Goal: Book appointment/travel/reservation

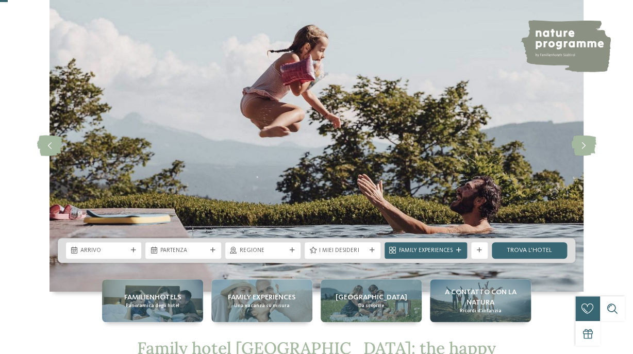
scroll to position [50, 0]
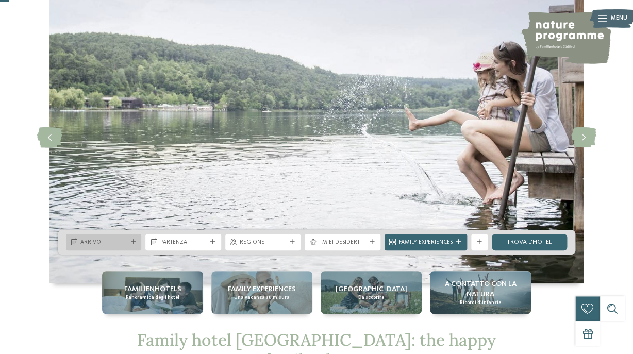
click at [113, 240] on span "Arrivo" at bounding box center [103, 243] width 46 height 8
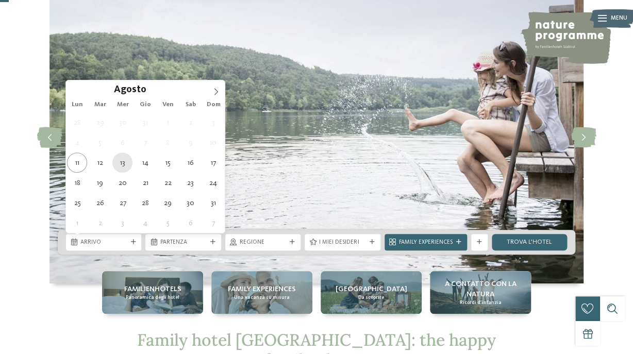
type div "13.08.2025"
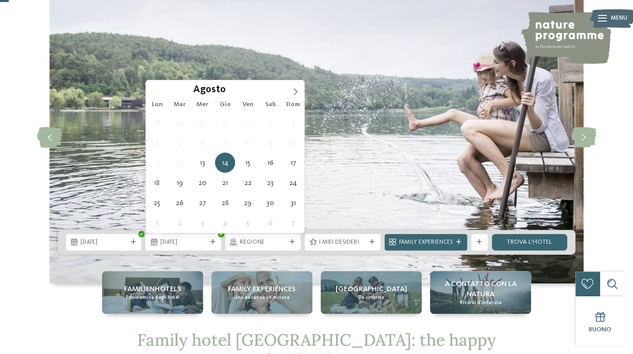
type div "18.08.2025"
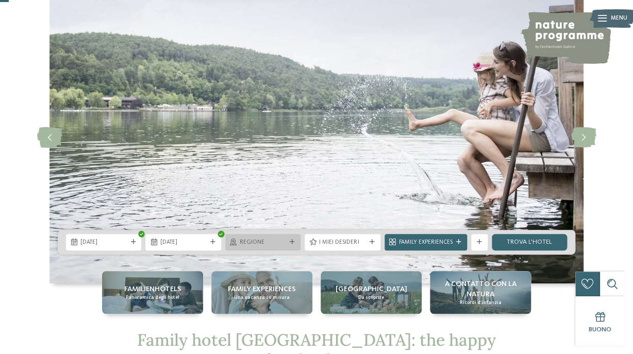
click at [264, 240] on span "Regione" at bounding box center [263, 243] width 46 height 8
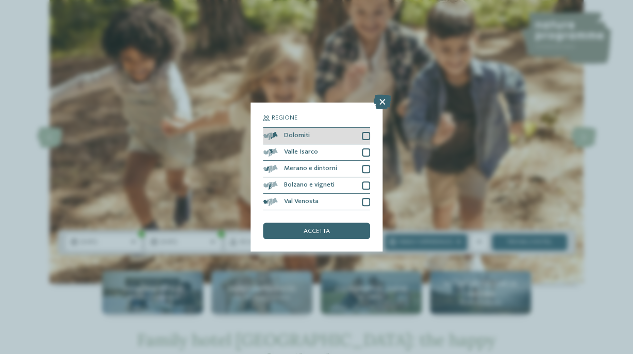
click at [366, 135] on div at bounding box center [366, 136] width 8 height 8
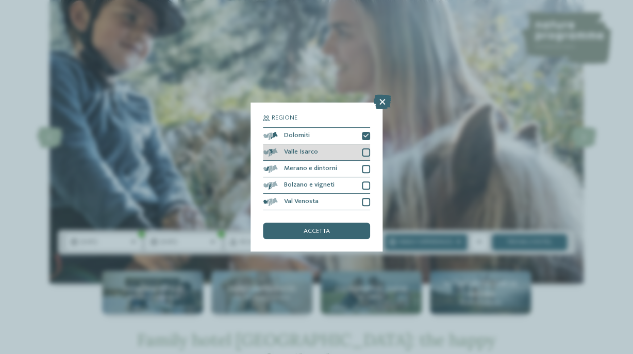
click at [366, 151] on div at bounding box center [366, 152] width 8 height 8
click at [366, 168] on div at bounding box center [366, 169] width 8 height 8
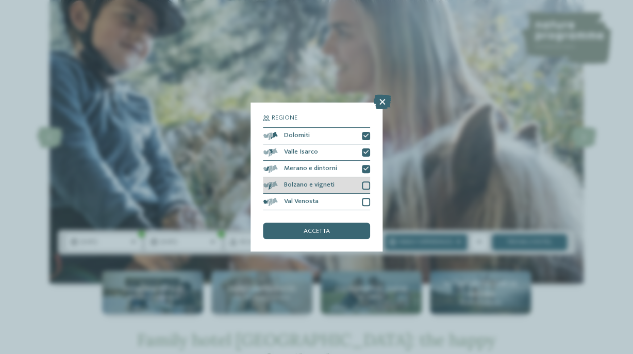
click at [362, 190] on div at bounding box center [366, 185] width 8 height 8
click at [367, 204] on div at bounding box center [366, 202] width 8 height 8
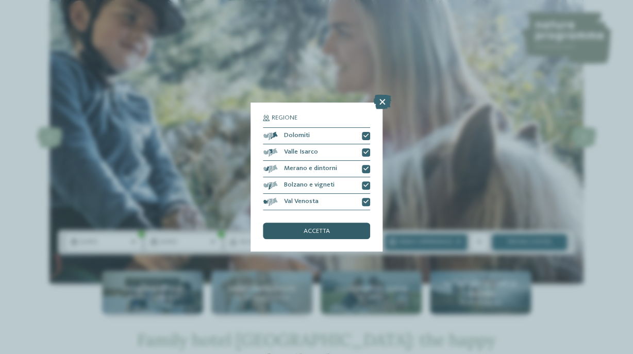
click at [321, 232] on span "accetta" at bounding box center [316, 231] width 26 height 7
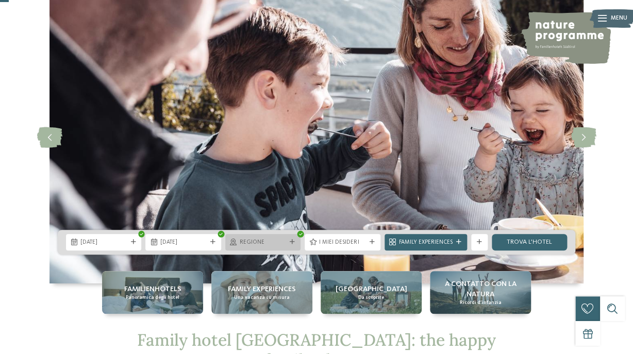
click at [273, 244] on span "Regione" at bounding box center [263, 243] width 46 height 8
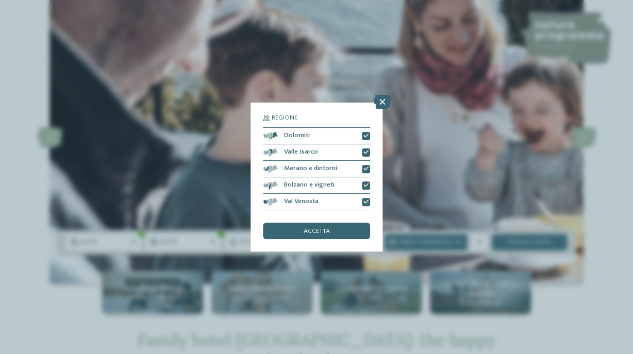
click at [438, 272] on div "Regione Dolomiti" at bounding box center [316, 177] width 633 height 354
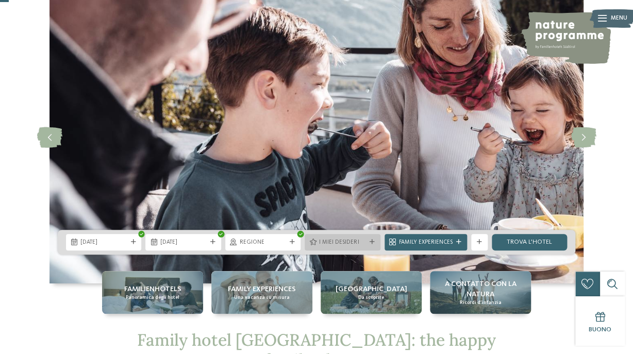
click at [350, 241] on span "I miei desideri" at bounding box center [342, 243] width 46 height 8
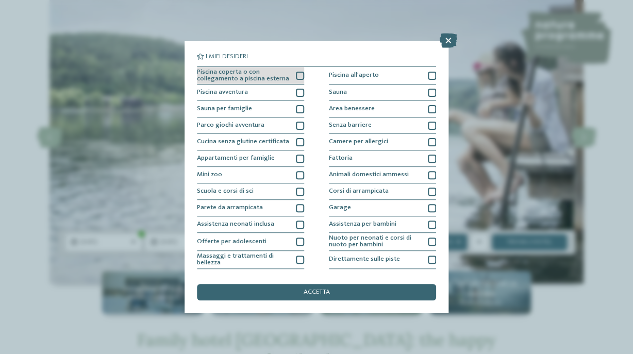
click at [302, 76] on div at bounding box center [300, 76] width 8 height 8
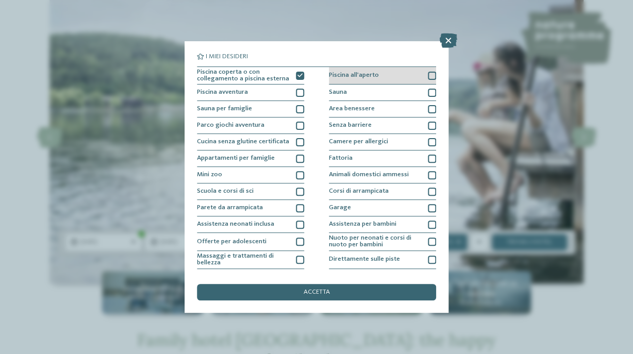
click at [431, 77] on div at bounding box center [432, 76] width 8 height 8
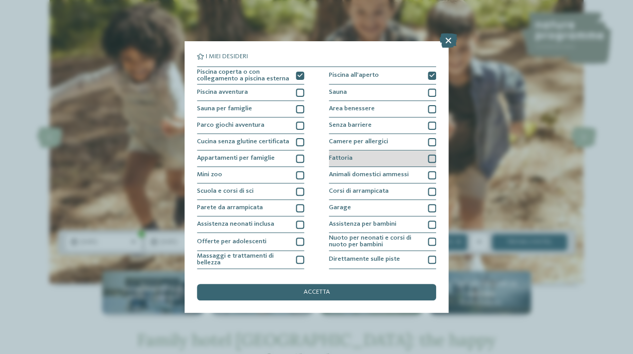
click at [433, 158] on div at bounding box center [432, 159] width 8 height 8
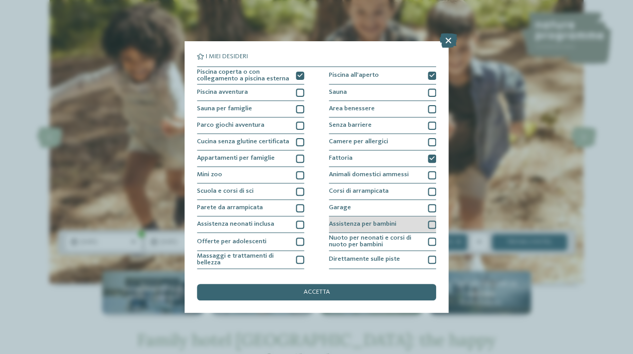
click at [430, 225] on div at bounding box center [432, 225] width 8 height 8
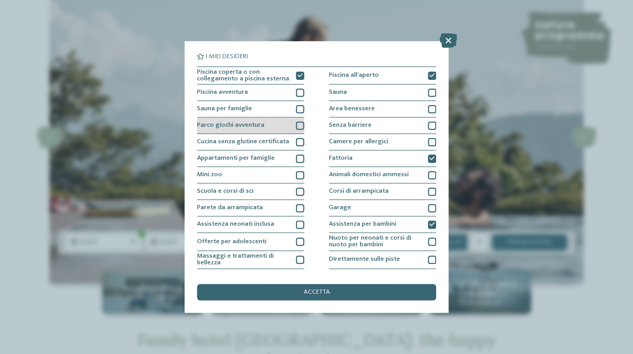
click at [299, 125] on div at bounding box center [300, 126] width 8 height 8
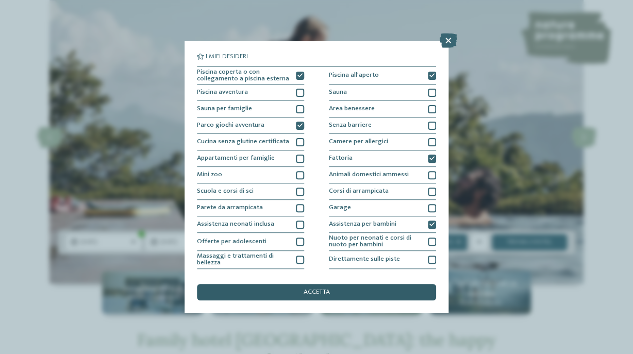
click at [311, 292] on span "accetta" at bounding box center [316, 292] width 26 height 7
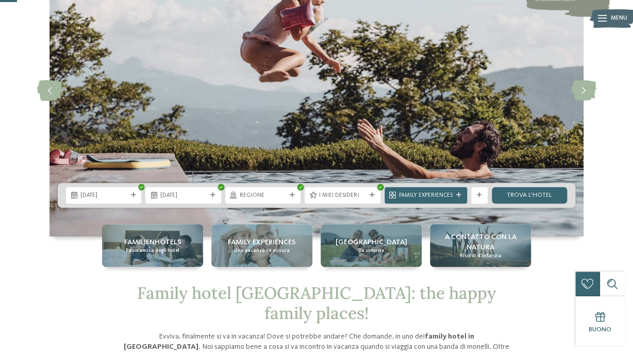
scroll to position [99, 0]
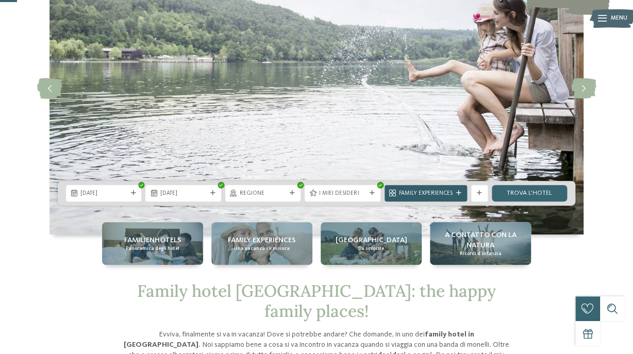
click at [429, 195] on span "Family Experiences" at bounding box center [426, 194] width 54 height 8
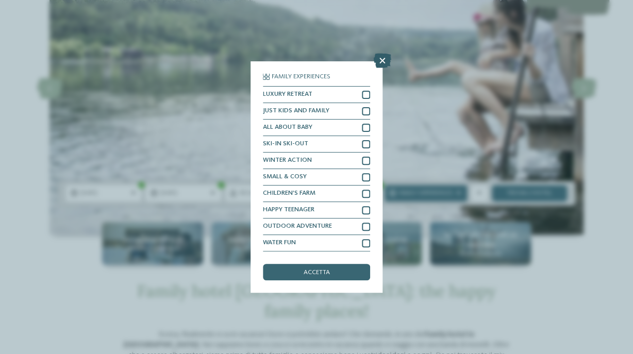
click at [382, 62] on icon at bounding box center [383, 61] width 18 height 14
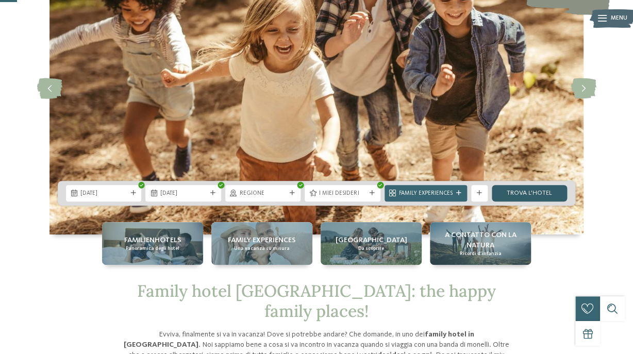
click at [542, 194] on link "trova l’hotel" at bounding box center [529, 193] width 75 height 16
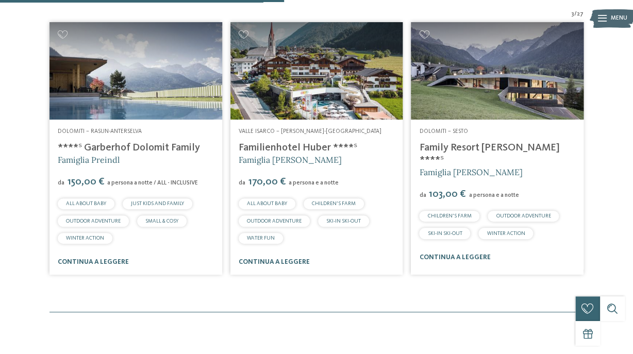
scroll to position [327, 0]
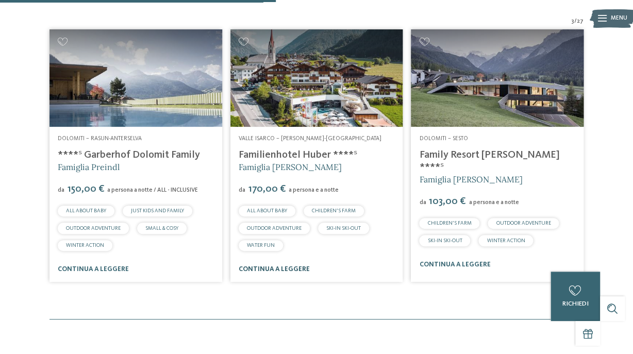
click at [273, 271] on link "continua a leggere" at bounding box center [274, 269] width 71 height 7
click at [96, 270] on link "continua a leggere" at bounding box center [93, 269] width 71 height 7
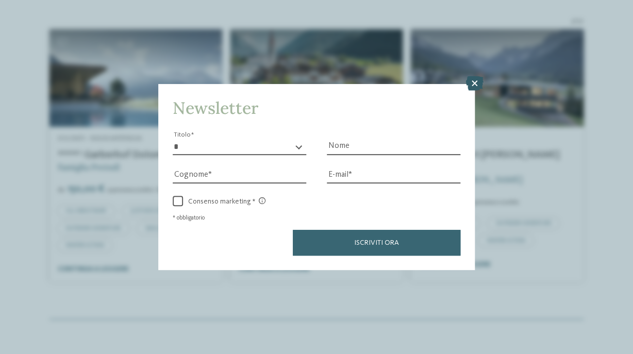
click at [476, 86] on icon at bounding box center [475, 83] width 18 height 14
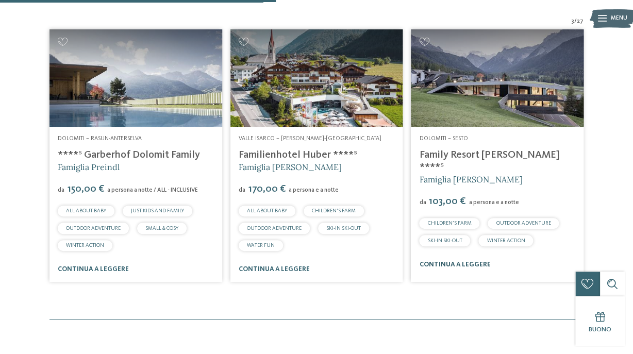
click at [466, 261] on link "continua a leggere" at bounding box center [454, 264] width 71 height 7
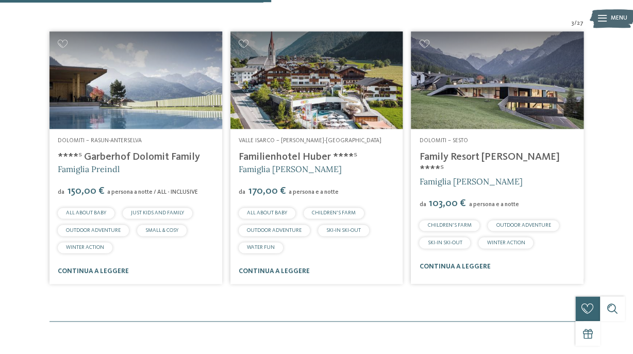
scroll to position [321, 0]
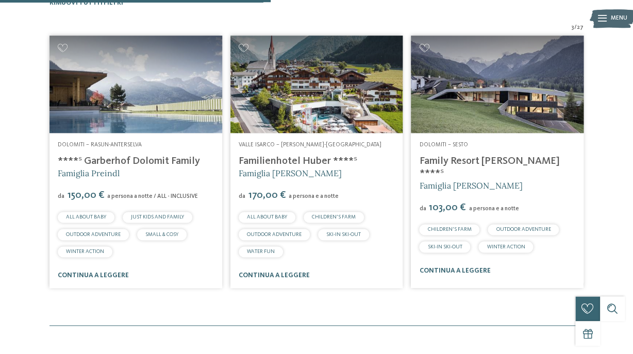
click at [101, 158] on link "****ˢ Garberhof Dolomit Family" at bounding box center [129, 161] width 142 height 10
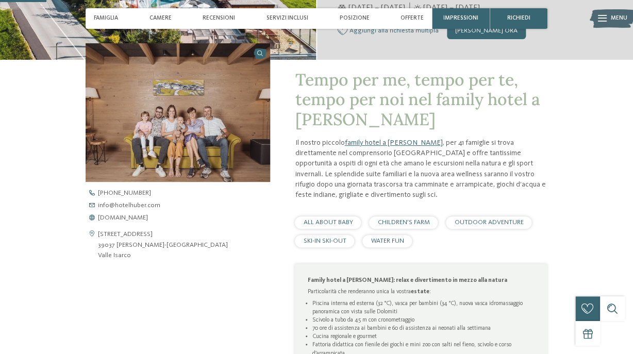
scroll to position [290, 0]
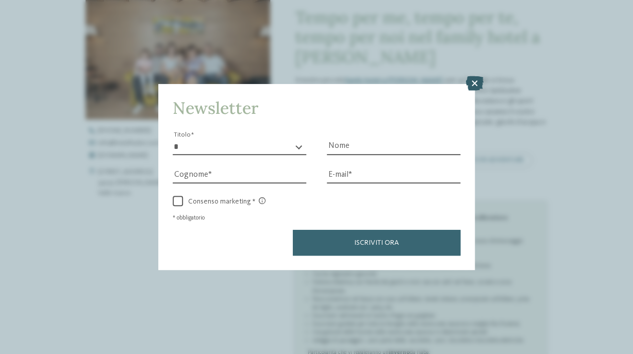
click at [471, 82] on icon at bounding box center [475, 83] width 18 height 14
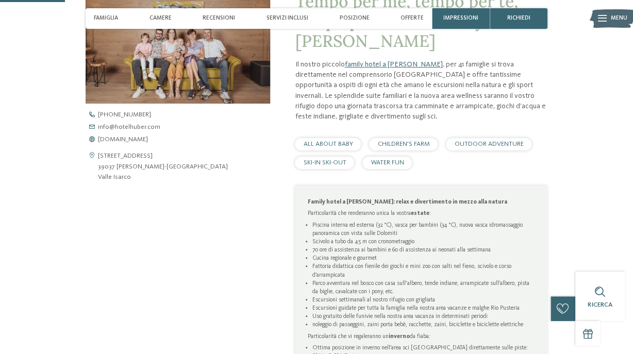
scroll to position [0, 0]
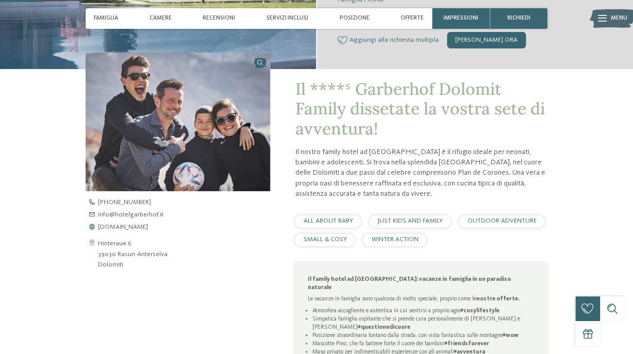
scroll to position [219, 0]
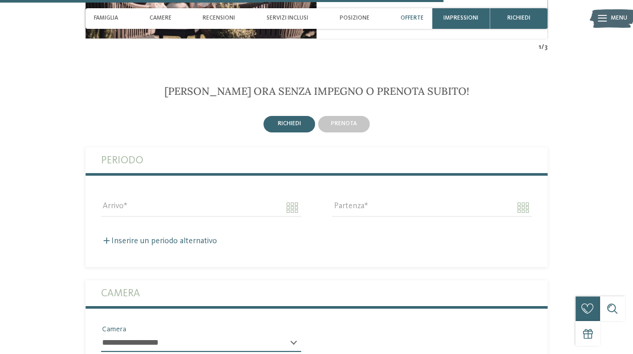
scroll to position [2281, 0]
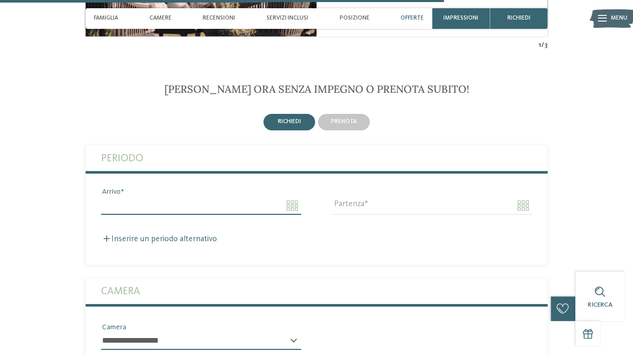
click at [176, 214] on input "Arrivo" at bounding box center [201, 206] width 200 height 18
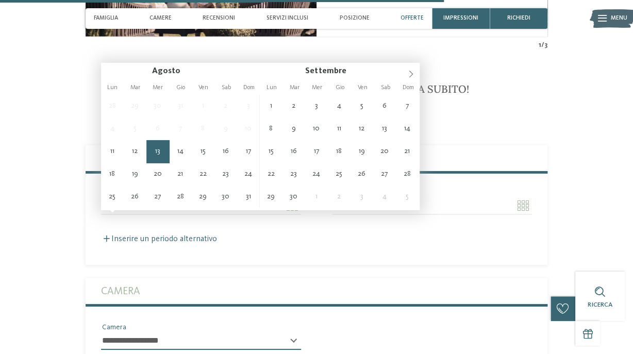
type input "**********"
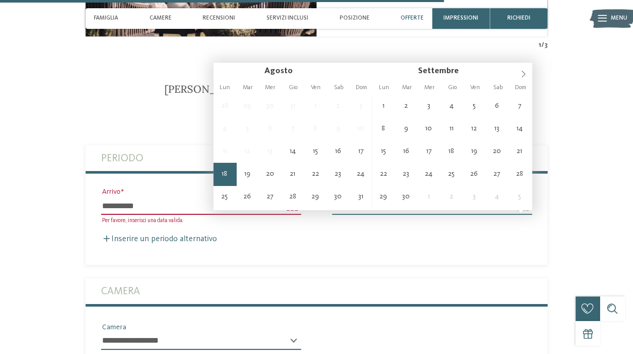
type input "**********"
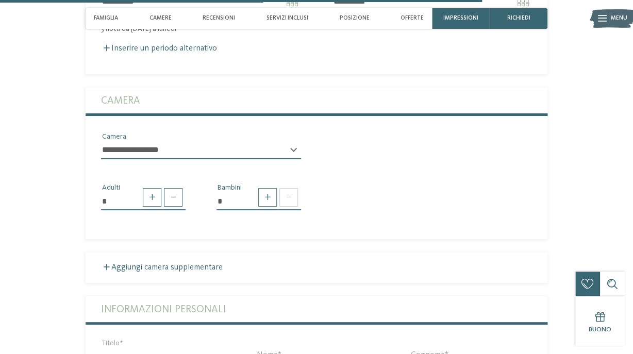
scroll to position [2490, 0]
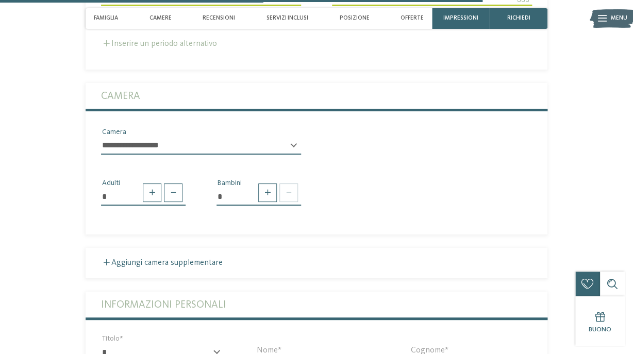
click at [113, 48] on label "Inserire un periodo alternativo" at bounding box center [159, 44] width 116 height 8
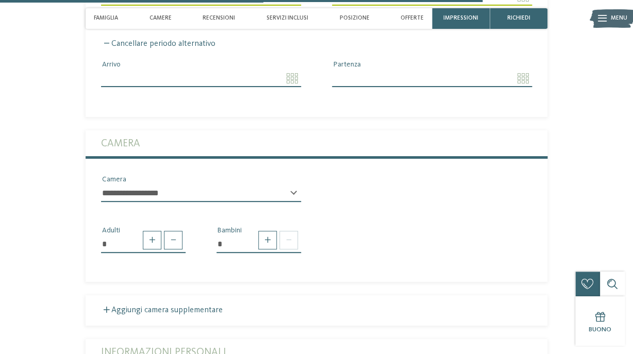
click at [284, 87] on input "Arrivo" at bounding box center [201, 79] width 200 height 18
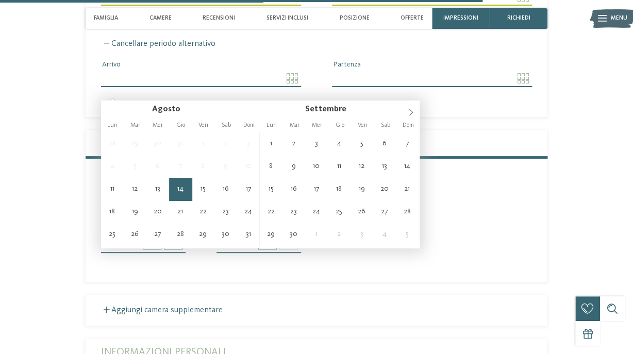
type input "**********"
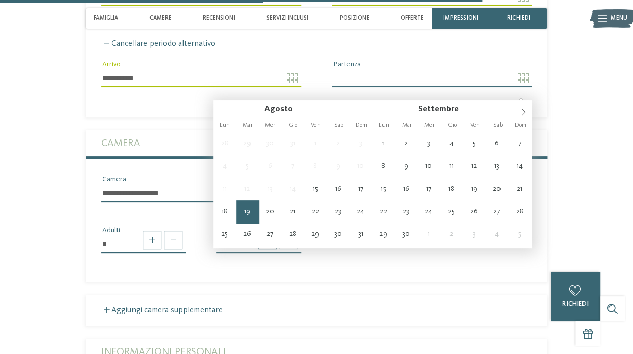
type input "**********"
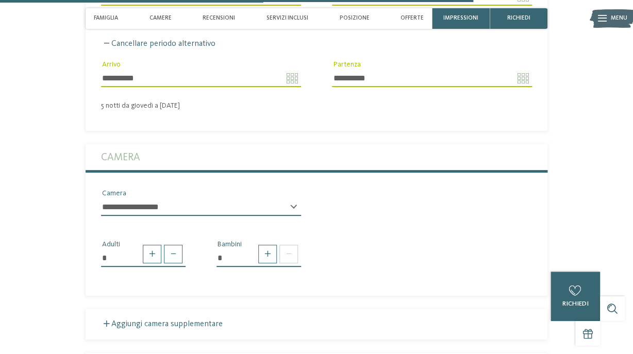
scroll to position [2468, 0]
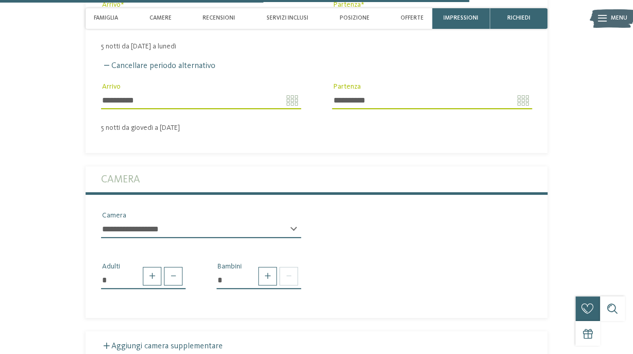
click option "**********" at bounding box center [0, 0] width 0 height 0
click at [269, 285] on span at bounding box center [267, 276] width 19 height 19
type input "*"
click at [293, 328] on div "* * * * * * * * * * * ** ** ** ** ** ** ** ** Età bambino" at bounding box center [258, 321] width 84 height 26
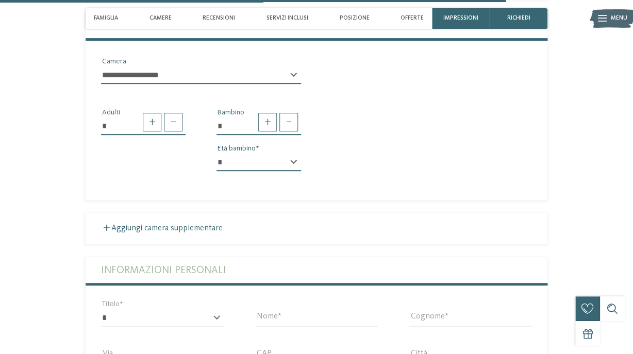
scroll to position [2714, 0]
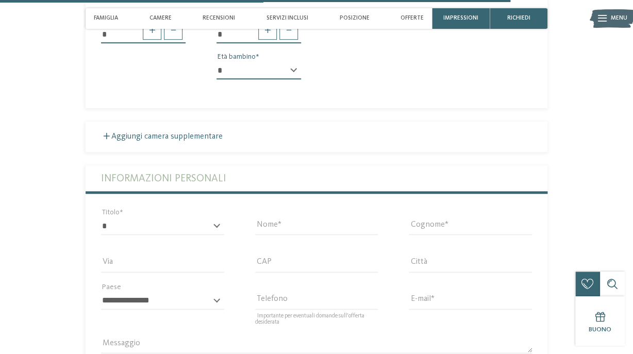
select select "*"
click option "*" at bounding box center [0, 0] width 0 height 0
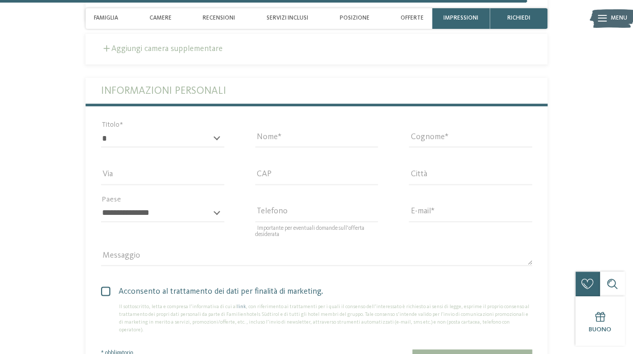
scroll to position [2804, 0]
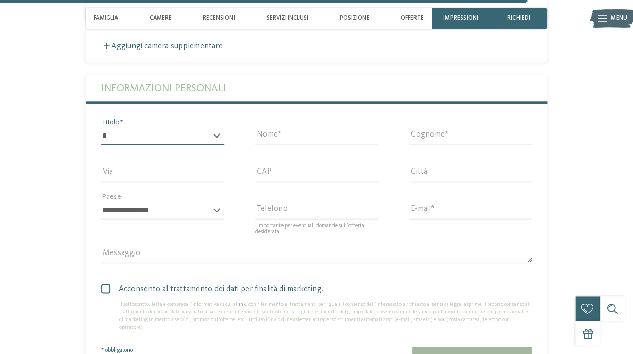
select select "*"
click option "******" at bounding box center [0, 0] width 0 height 0
click at [297, 145] on input "Nome" at bounding box center [316, 136] width 123 height 18
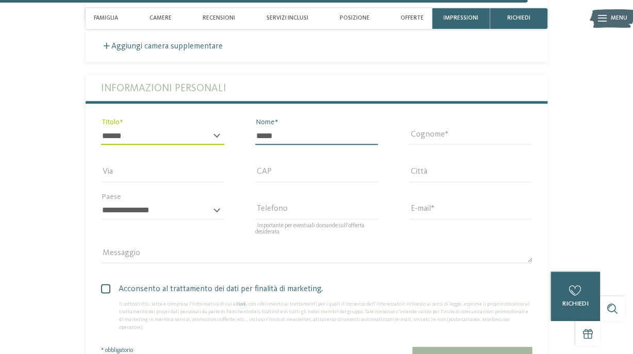
type input "*****"
type input "**********"
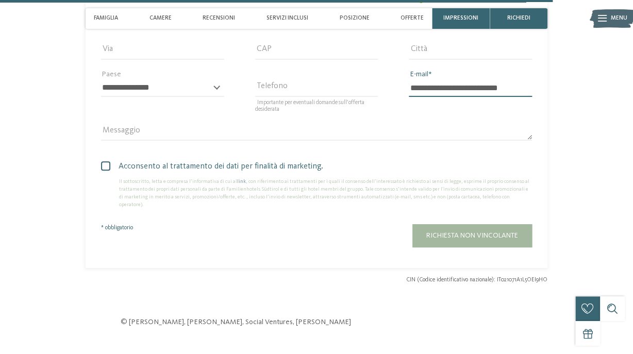
scroll to position [2937, 0]
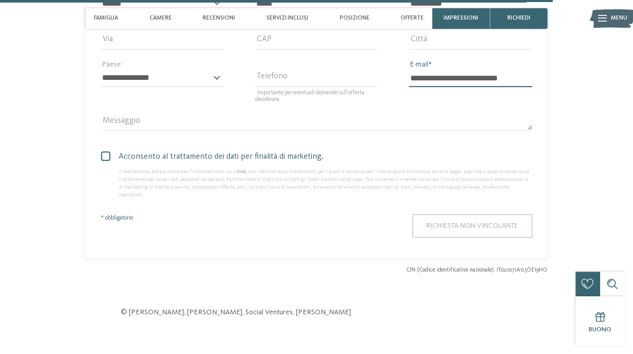
type input "**********"
click at [476, 229] on span "Richiesta non vincolante" at bounding box center [472, 225] width 92 height 7
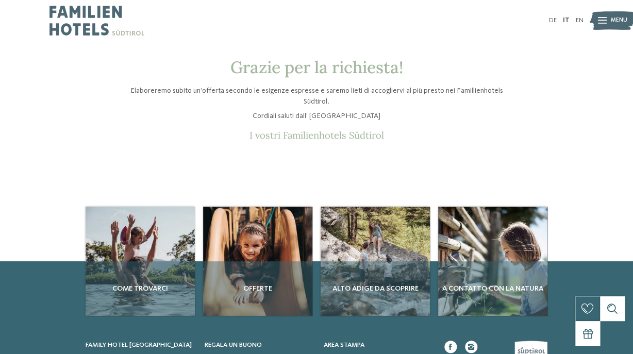
click at [101, 12] on img at bounding box center [96, 20] width 95 height 41
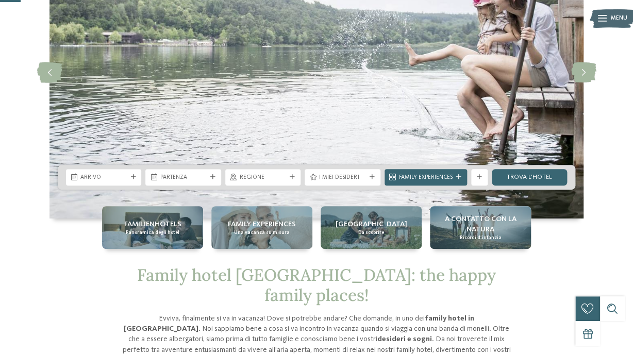
scroll to position [115, 0]
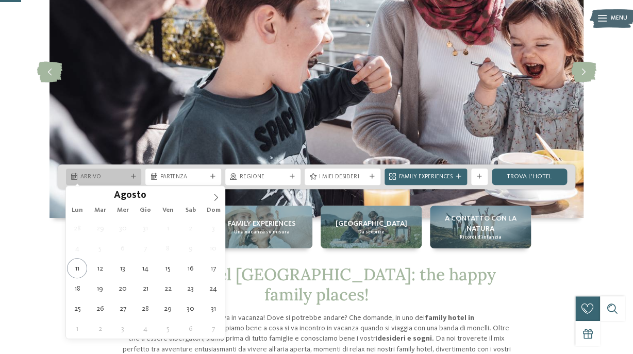
click at [133, 176] on icon at bounding box center [132, 176] width 5 height 5
type div "[DATE]"
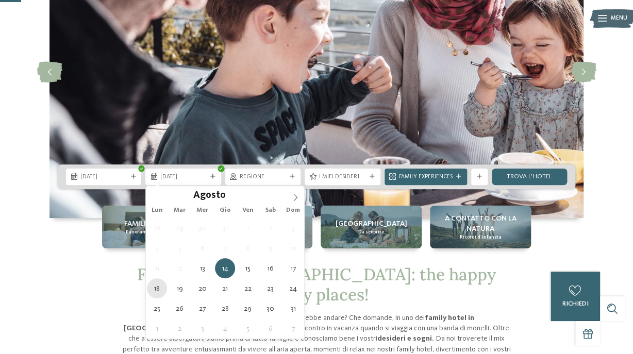
type div "[DATE]"
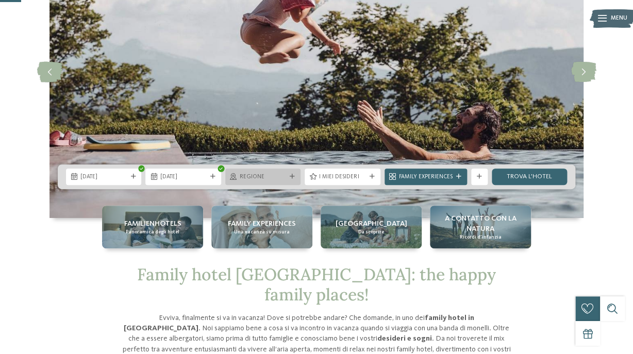
click at [273, 176] on span "Regione" at bounding box center [263, 177] width 46 height 8
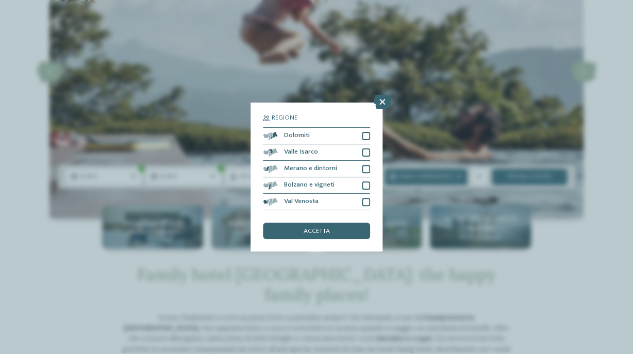
click at [287, 121] on span "Regione" at bounding box center [285, 118] width 26 height 7
click at [363, 138] on div at bounding box center [366, 136] width 8 height 8
click at [363, 144] on div "Dolomiti" at bounding box center [316, 136] width 107 height 16
click at [363, 153] on div at bounding box center [366, 152] width 8 height 8
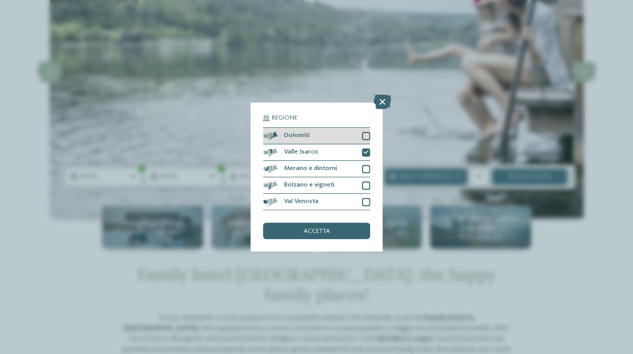
click at [363, 131] on div "Dolomiti" at bounding box center [316, 136] width 107 height 16
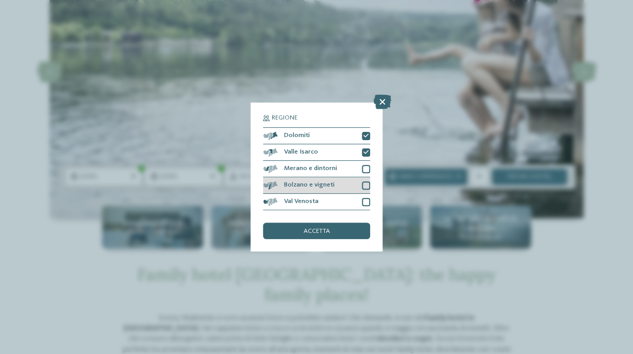
click at [363, 187] on div at bounding box center [366, 185] width 8 height 8
click at [367, 201] on div at bounding box center [366, 202] width 8 height 8
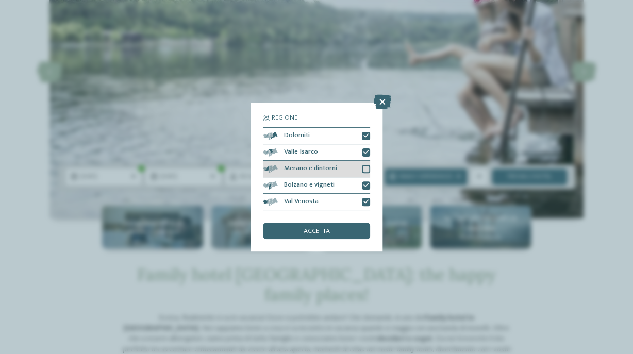
click at [366, 166] on div at bounding box center [366, 169] width 8 height 8
click at [330, 229] on div "accetta" at bounding box center [316, 231] width 107 height 16
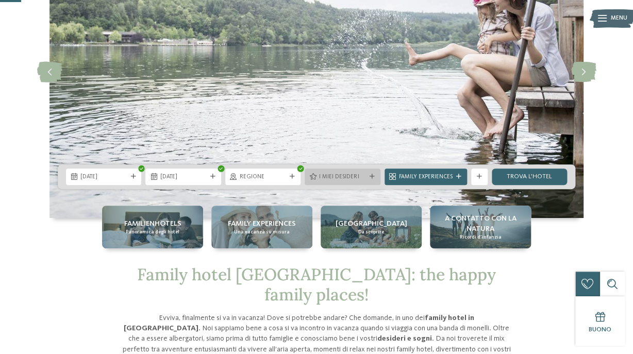
click at [346, 176] on span "I miei desideri" at bounding box center [342, 177] width 46 height 8
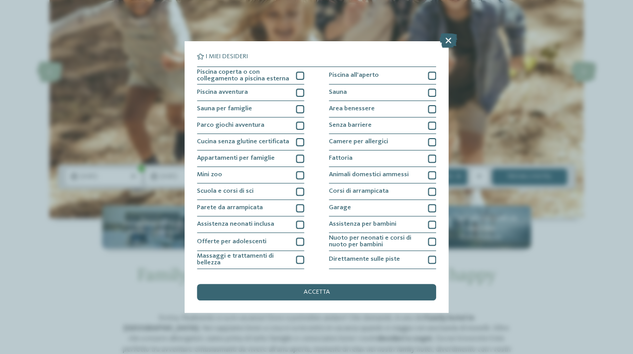
click at [494, 86] on div "I miei desideri Piscina coperta o con collegamento a piscina esterna Piscina al…" at bounding box center [316, 177] width 633 height 354
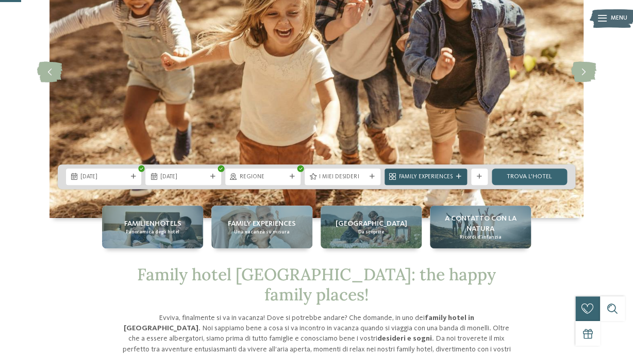
click at [445, 175] on span "Family Experiences" at bounding box center [426, 177] width 54 height 8
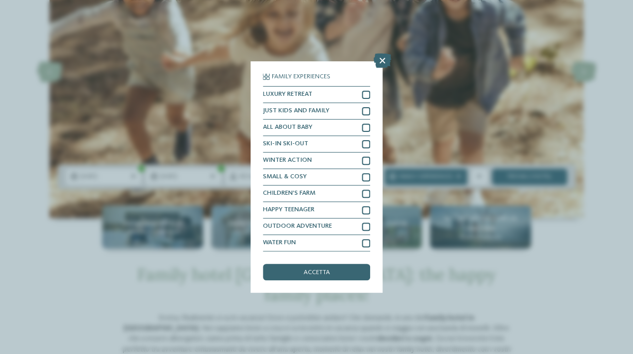
click at [544, 78] on div "Family Experiences LUXURY RETREAT JUST KIDS AND FAMILY" at bounding box center [316, 177] width 633 height 354
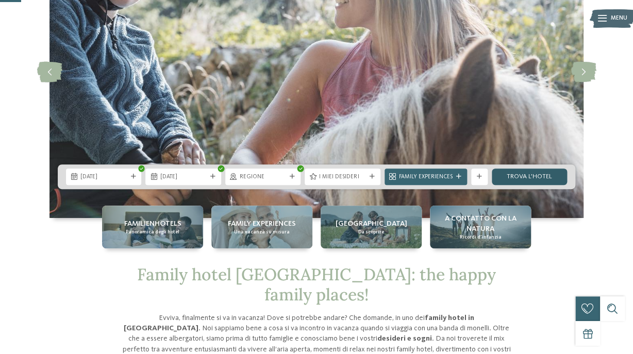
click at [520, 176] on link "trova l’hotel" at bounding box center [529, 176] width 75 height 16
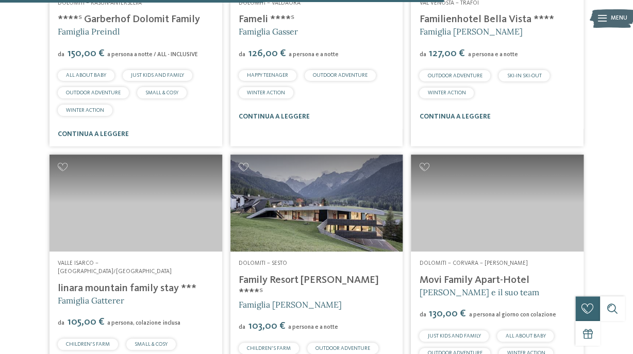
scroll to position [1778, 0]
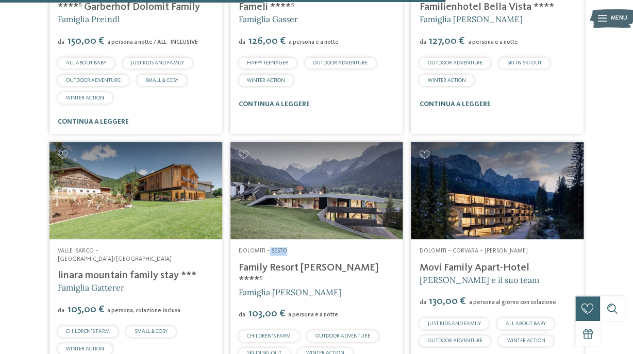
drag, startPoint x: 268, startPoint y: 244, endPoint x: 300, endPoint y: 244, distance: 31.9
click at [300, 247] on address "Dolomiti – Sesto" at bounding box center [317, 251] width 156 height 8
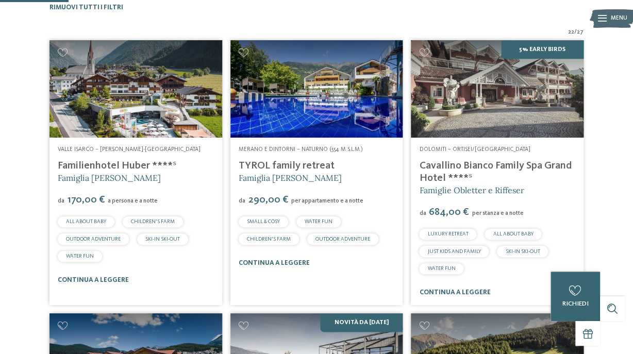
scroll to position [276, 0]
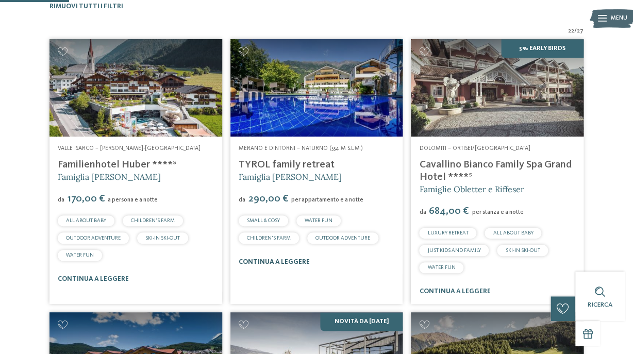
click at [270, 262] on link "continua a leggere" at bounding box center [274, 262] width 71 height 7
click at [456, 292] on link "continua a leggere" at bounding box center [454, 291] width 71 height 7
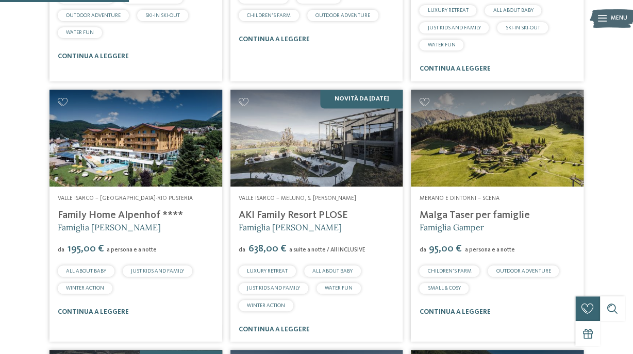
scroll to position [534, 0]
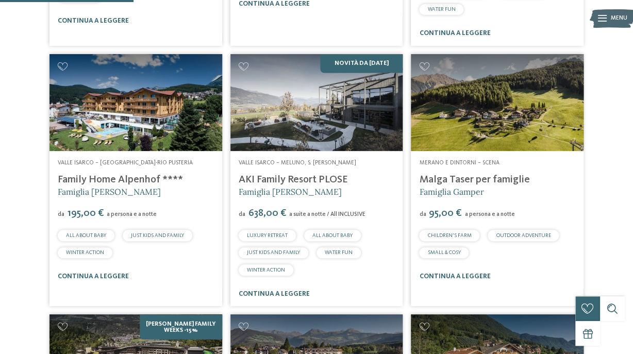
click at [114, 180] on link "Family Home Alpenhof ****" at bounding box center [120, 180] width 125 height 10
click at [275, 180] on link "AKI Family Resort PLOSE" at bounding box center [293, 180] width 109 height 10
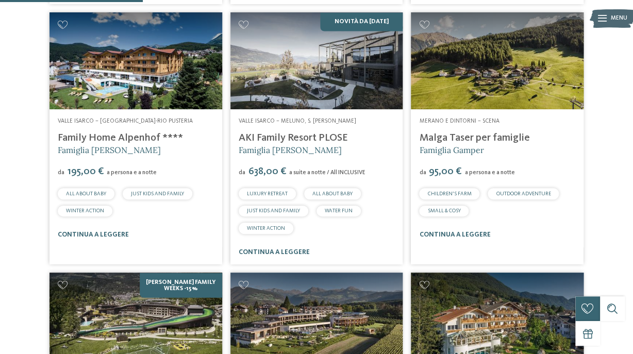
scroll to position [577, 0]
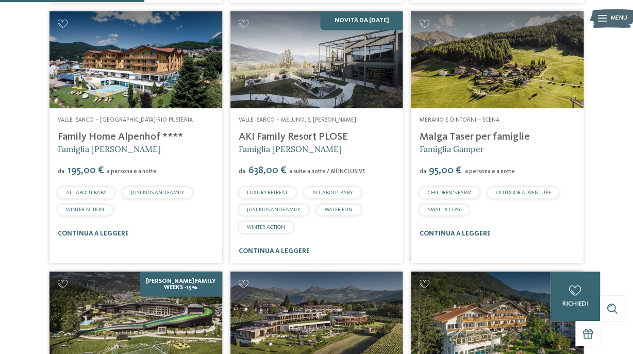
click at [450, 236] on link "continua a leggere" at bounding box center [454, 233] width 71 height 7
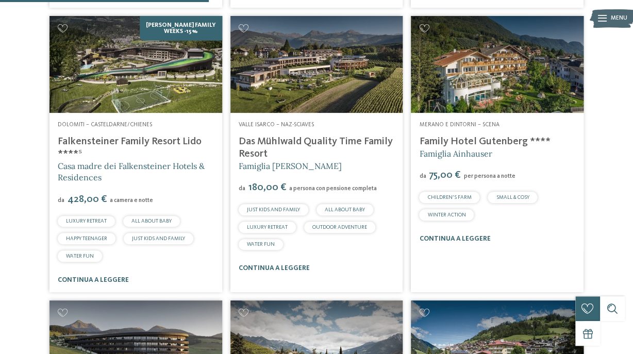
scroll to position [833, 0]
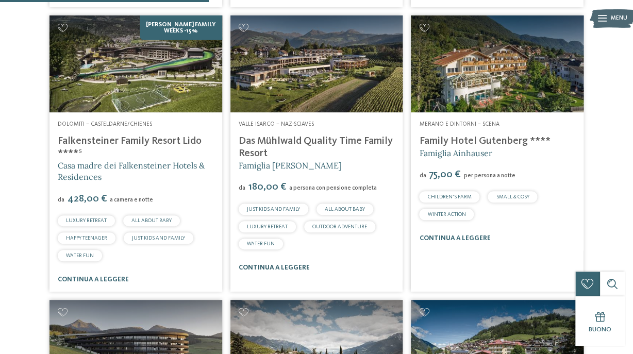
click at [263, 265] on link "continua a leggere" at bounding box center [274, 267] width 71 height 7
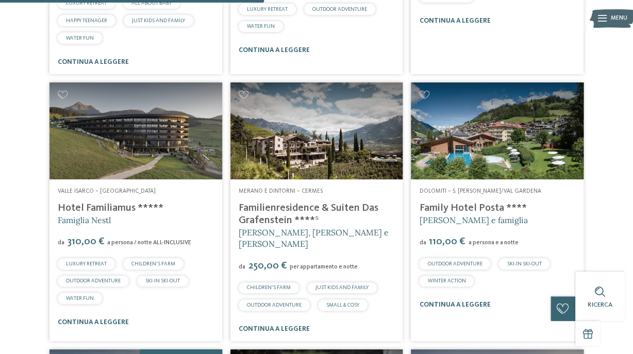
scroll to position [1086, 0]
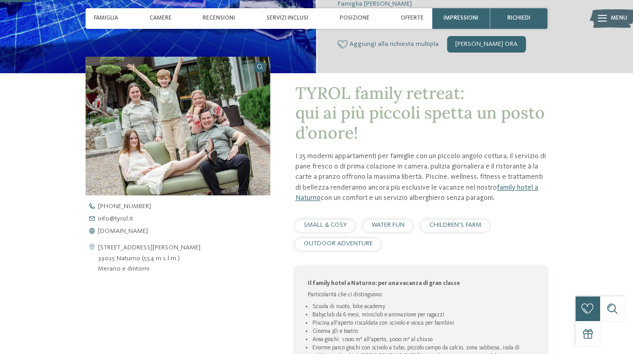
scroll to position [214, 0]
click at [117, 233] on span "www.tyrol.it" at bounding box center [123, 231] width 50 height 7
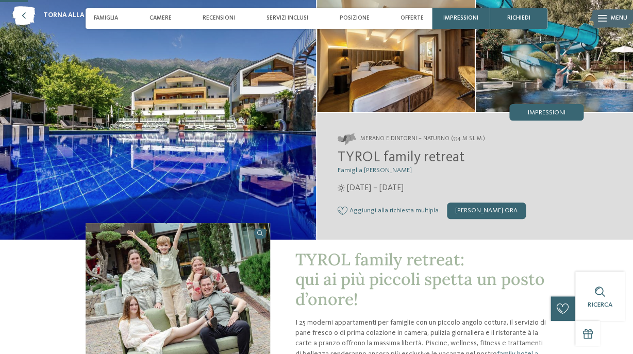
scroll to position [0, 0]
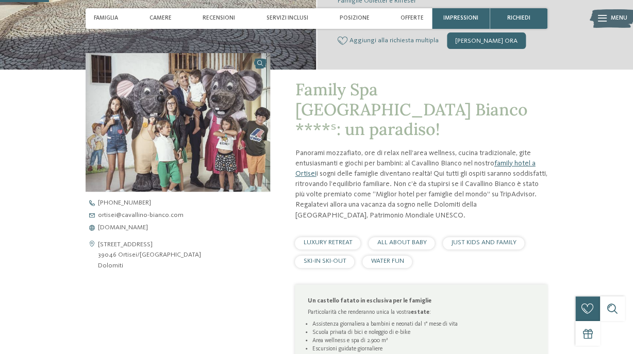
scroll to position [234, 0]
click at [138, 226] on span "[DOMAIN_NAME]" at bounding box center [123, 228] width 50 height 7
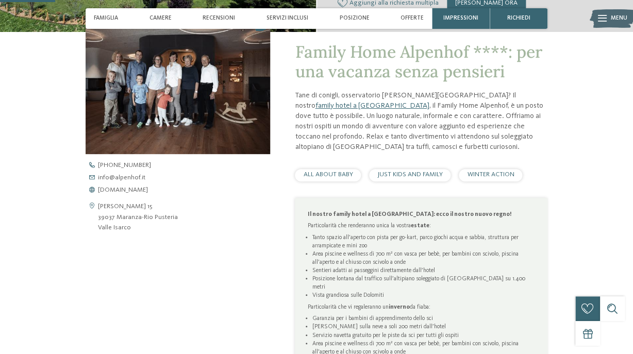
scroll to position [257, 0]
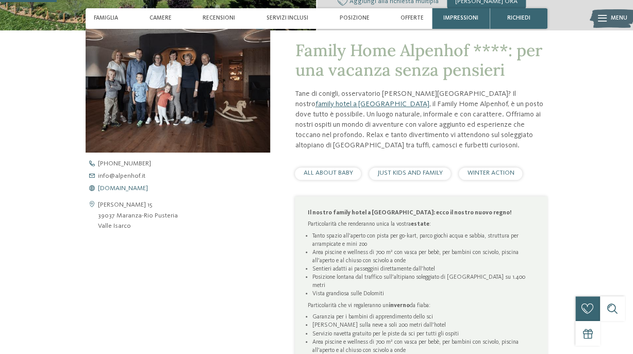
click at [121, 187] on span "www.alpenhof.it" at bounding box center [123, 188] width 50 height 7
click at [191, 191] on link "www.alpenhof.it" at bounding box center [185, 188] width 199 height 7
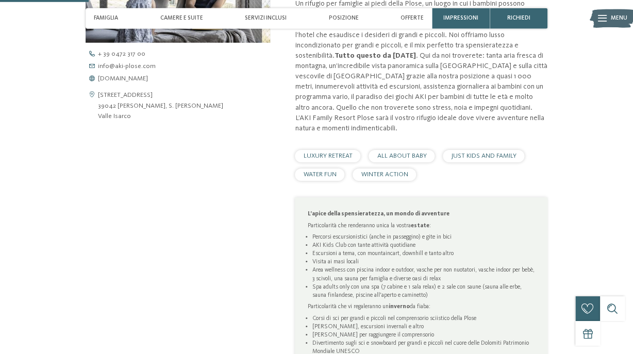
scroll to position [352, 0]
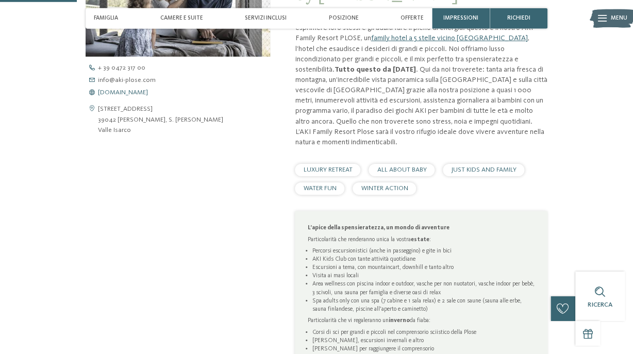
click at [130, 92] on span "www.aki-plose.com" at bounding box center [123, 93] width 50 height 7
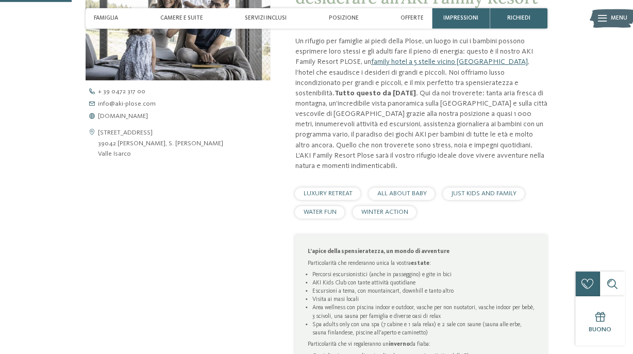
scroll to position [318, 0]
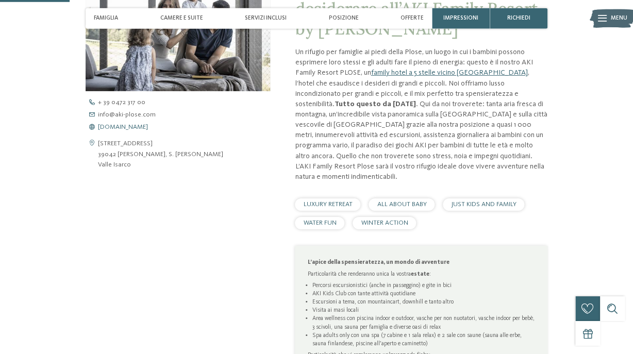
click at [159, 128] on link "www.aki-plose.com" at bounding box center [185, 127] width 199 height 7
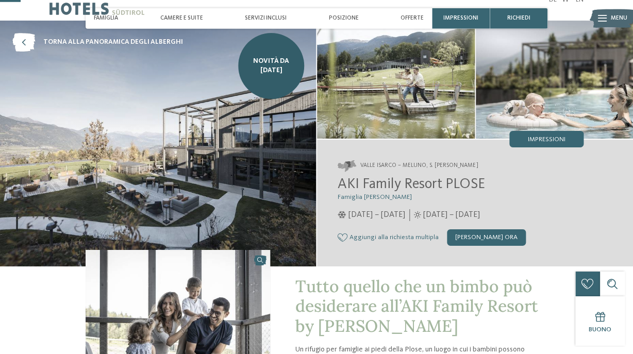
scroll to position [0, 0]
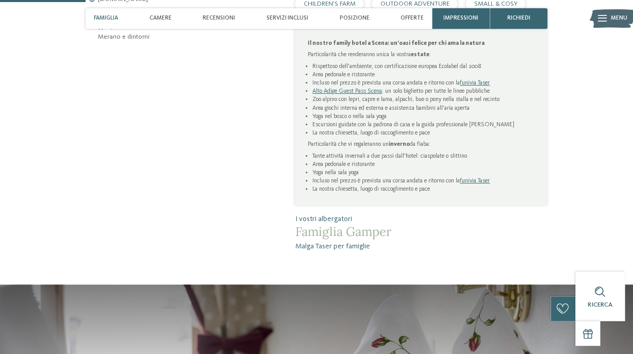
scroll to position [311, 0]
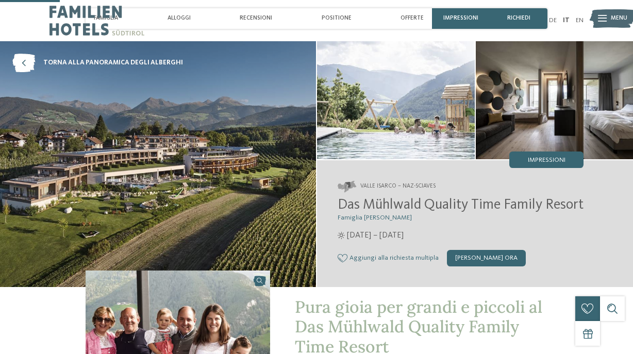
scroll to position [257, 0]
